Goal: Information Seeking & Learning: Learn about a topic

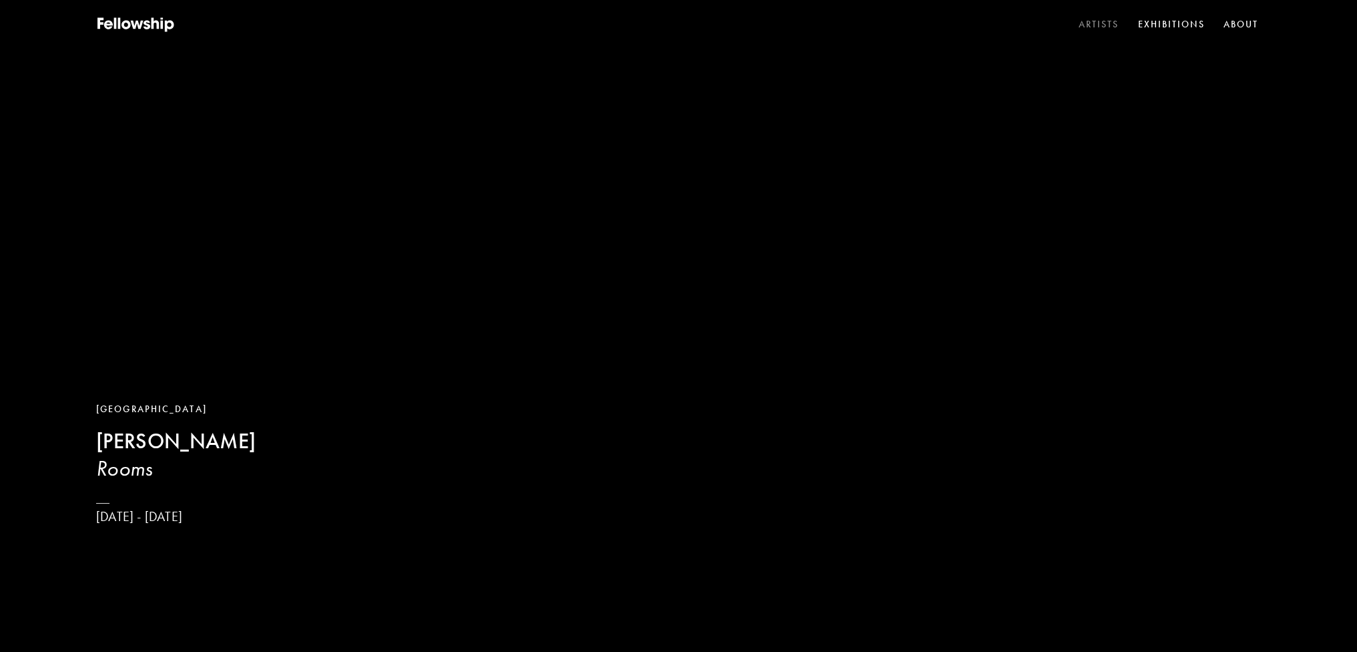
click at [1101, 26] on link "Artists" at bounding box center [1099, 25] width 46 height 20
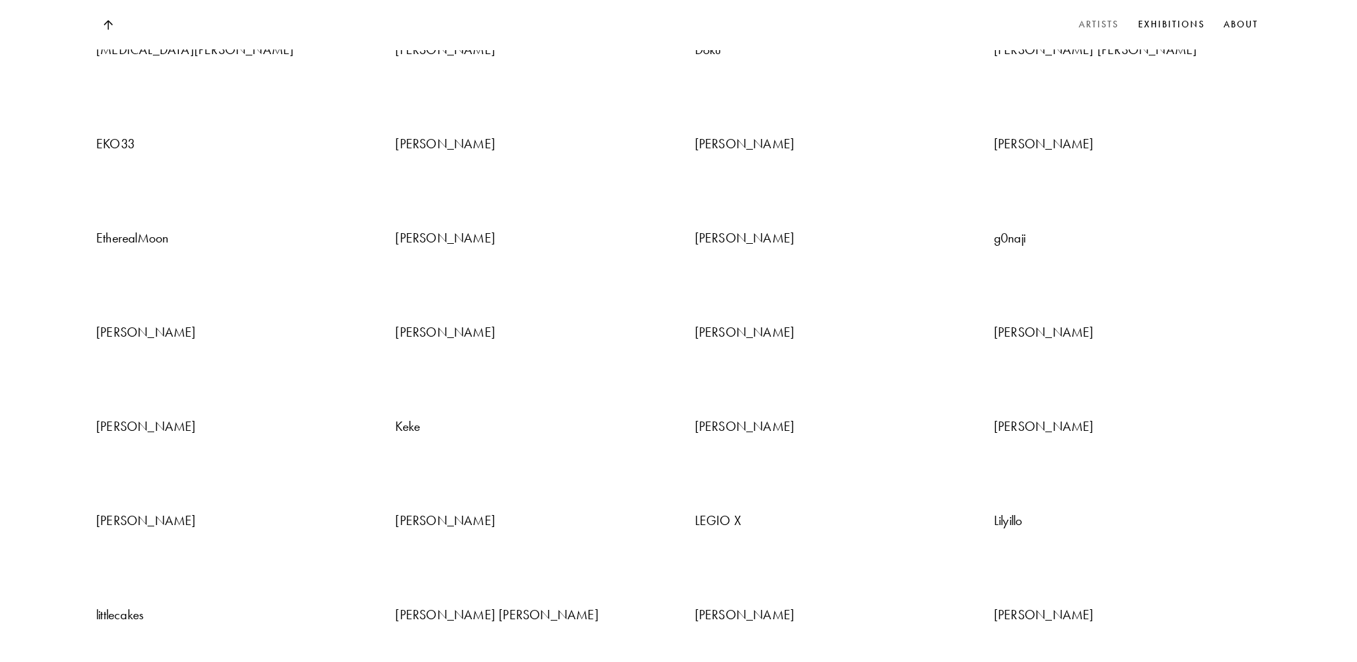
scroll to position [2003, 0]
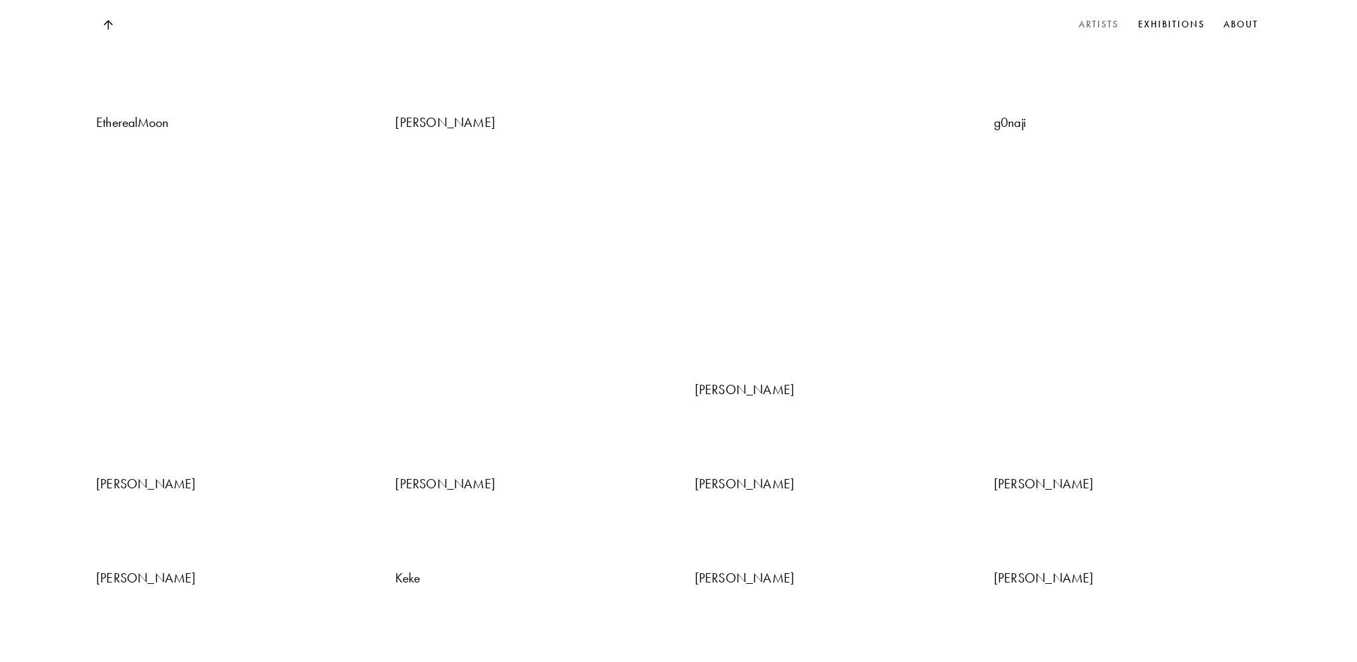
scroll to position [2136, 0]
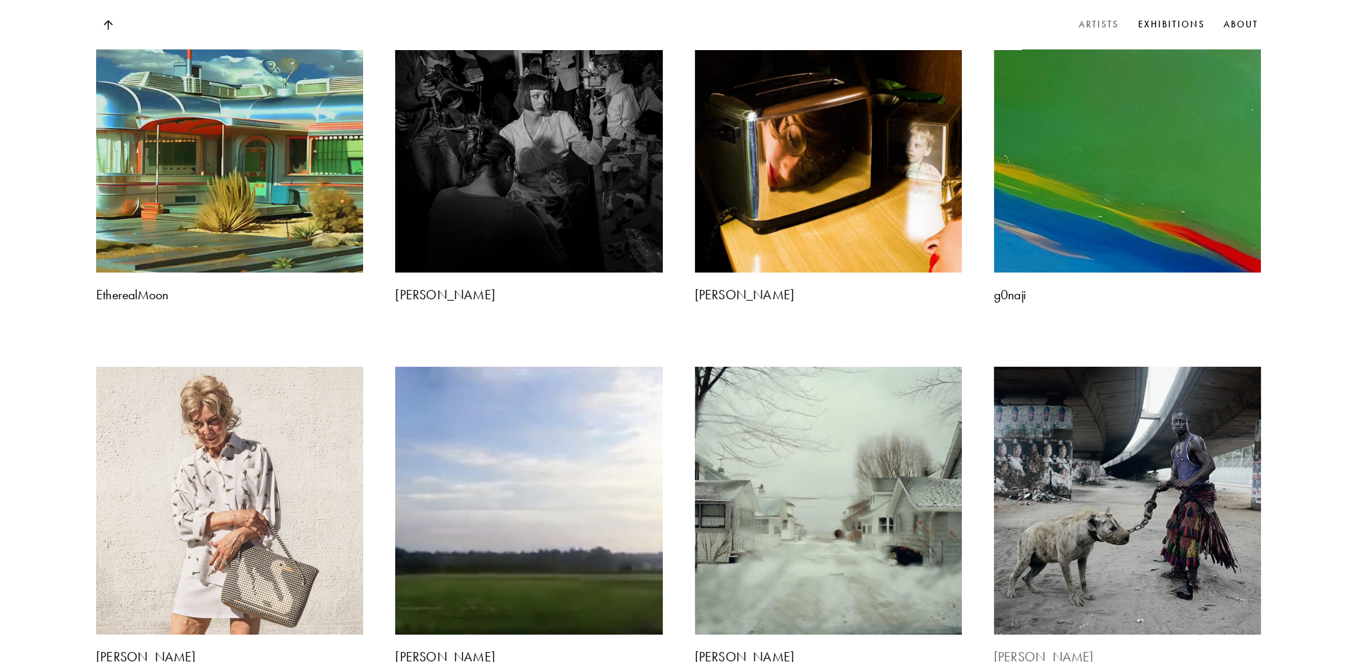
click at [1042, 360] on img at bounding box center [1127, 500] width 280 height 280
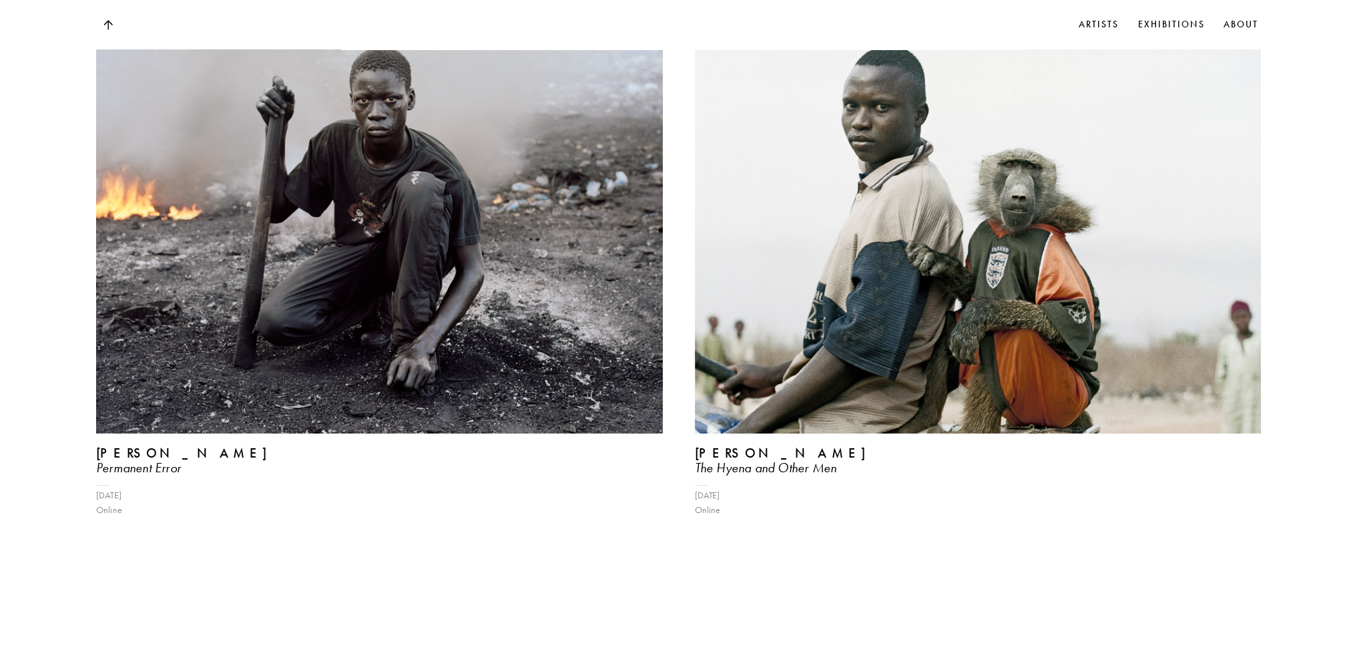
scroll to position [1757, 0]
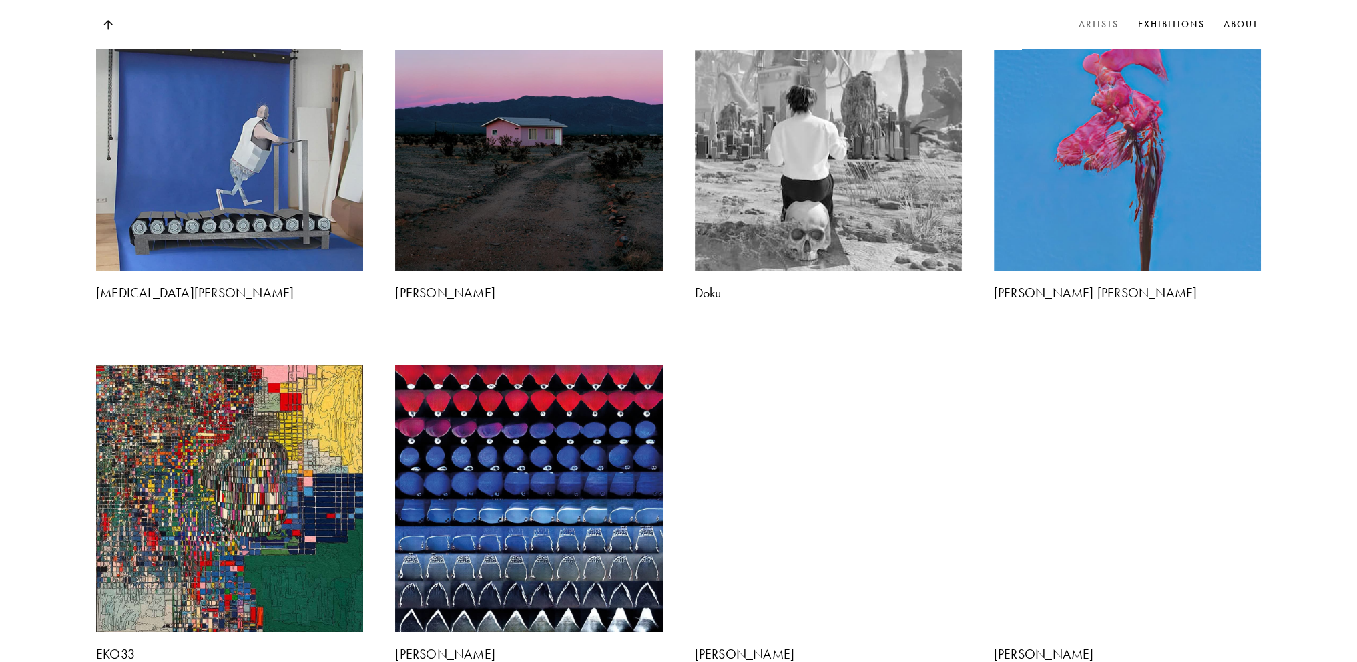
scroll to position [2070, 0]
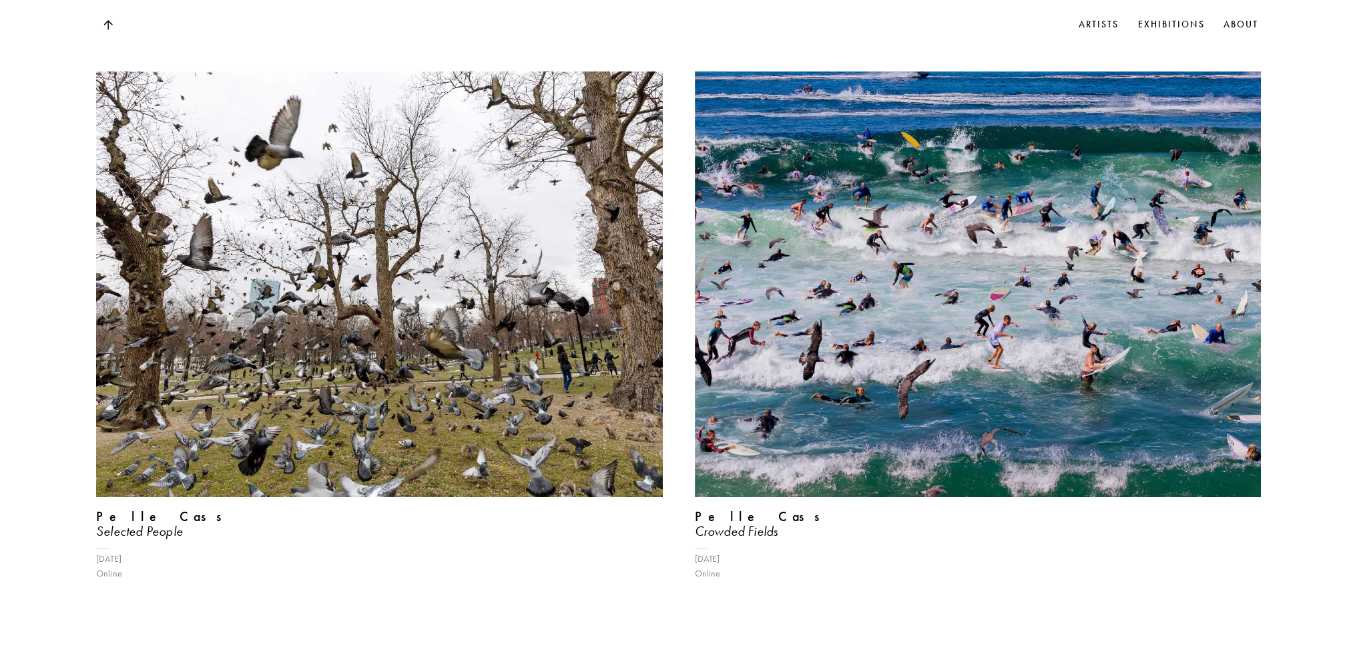
scroll to position [2334, 0]
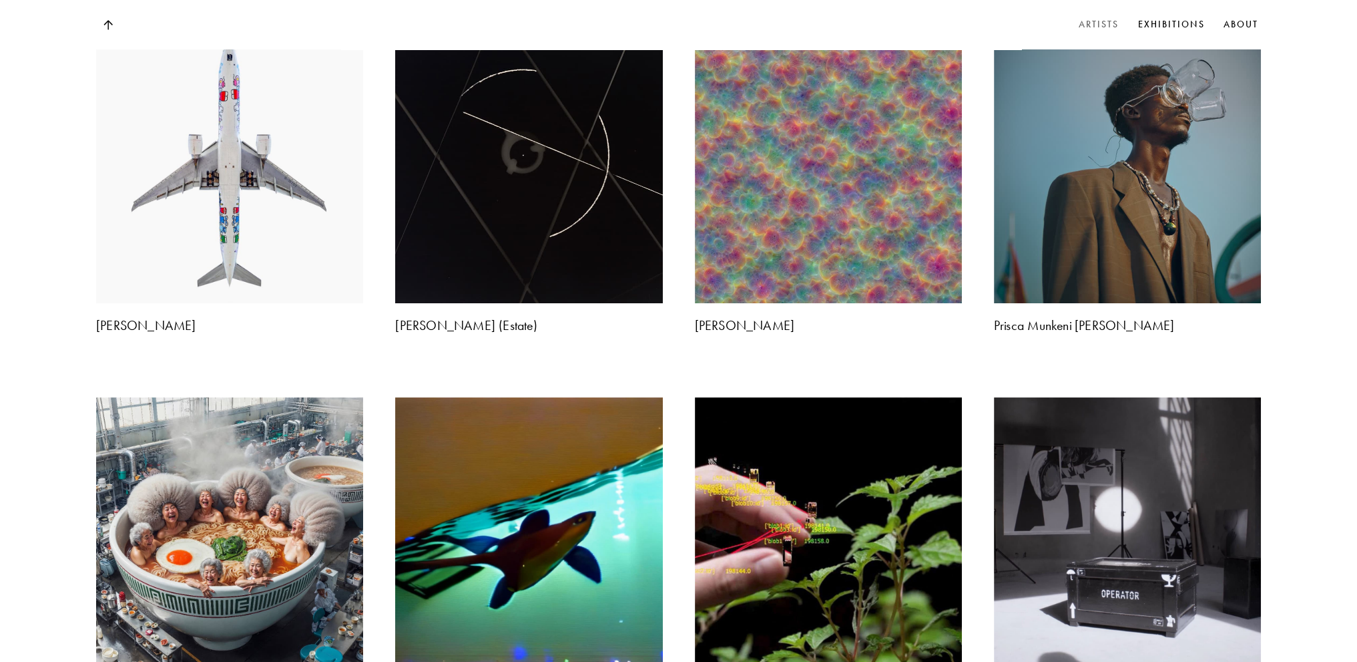
scroll to position [2337, 0]
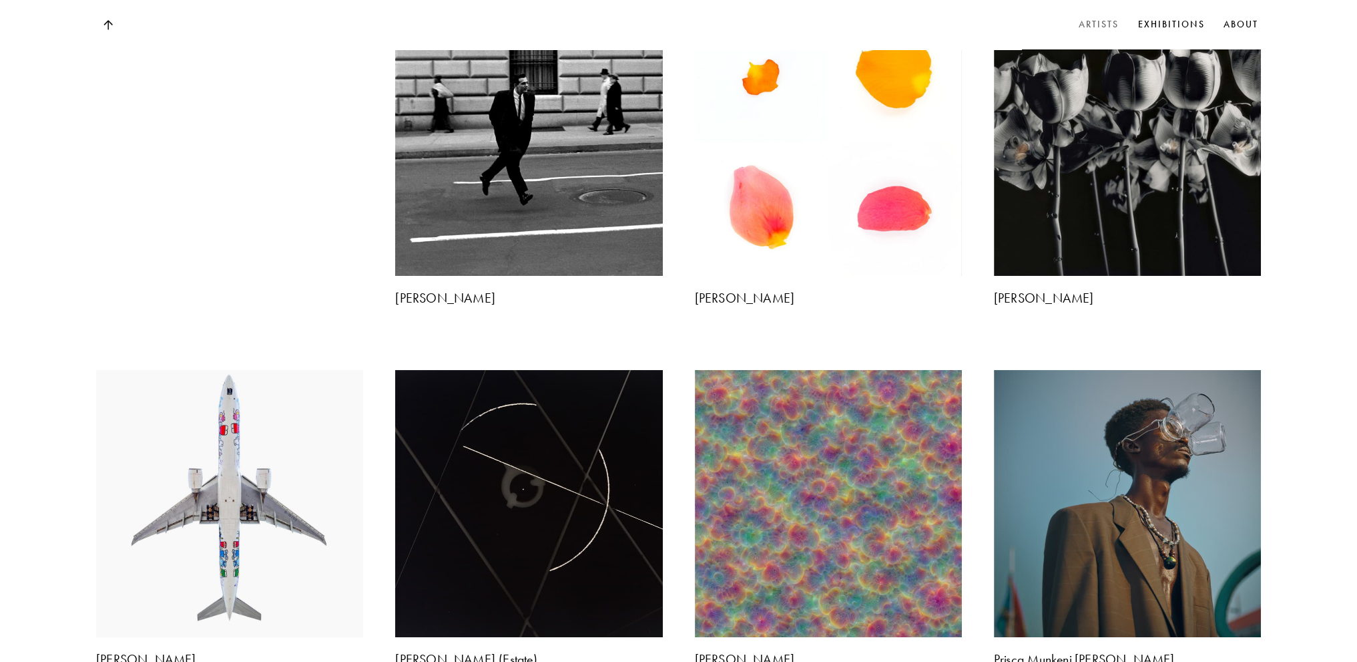
click at [222, 9] on img at bounding box center [229, 9] width 280 height 0
